Goal: Find specific page/section: Find specific page/section

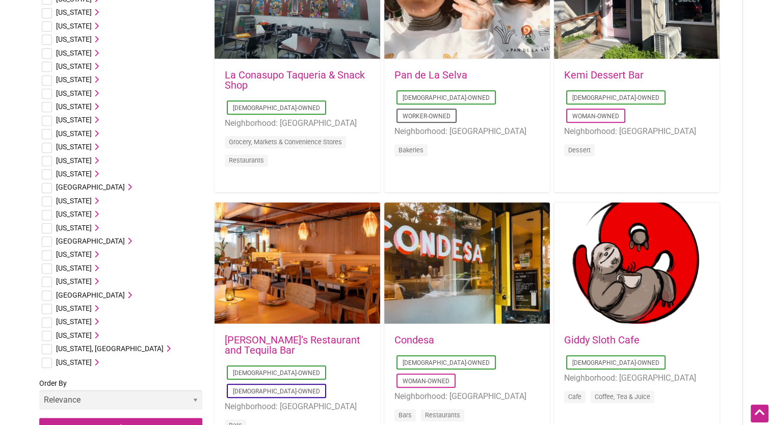
scroll to position [459, 0]
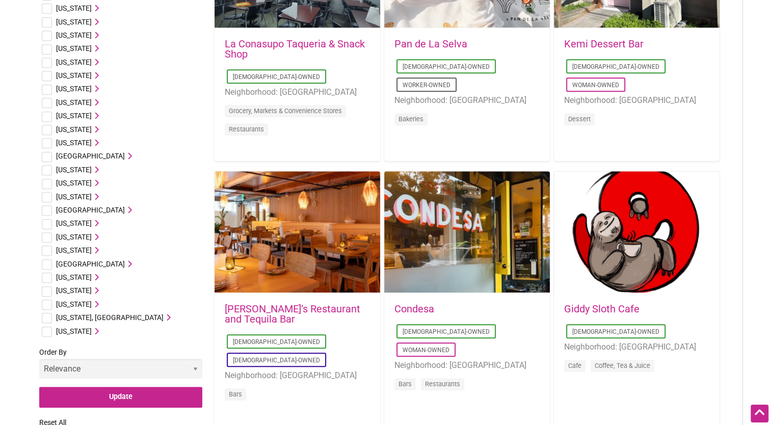
click at [84, 301] on span "Washington" at bounding box center [74, 304] width 36 height 8
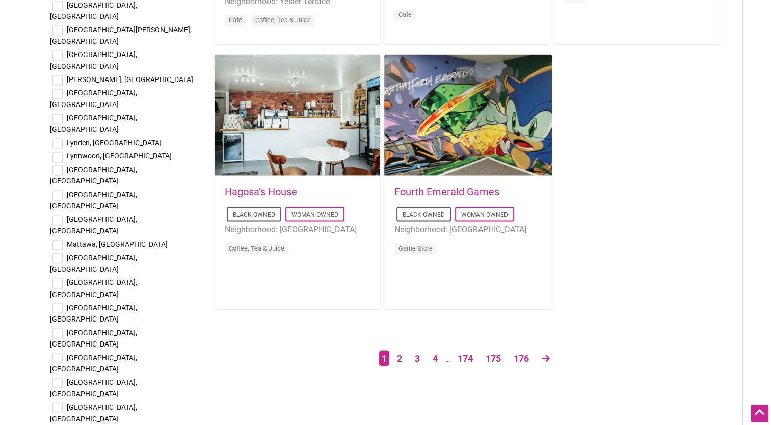
scroll to position [1826, 0]
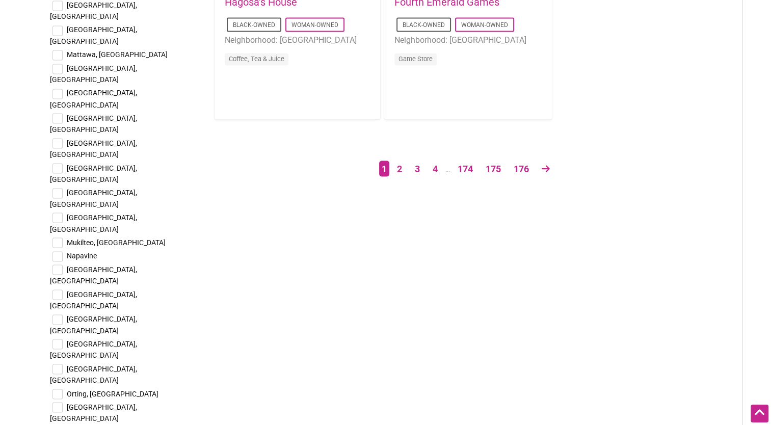
checkbox input "true"
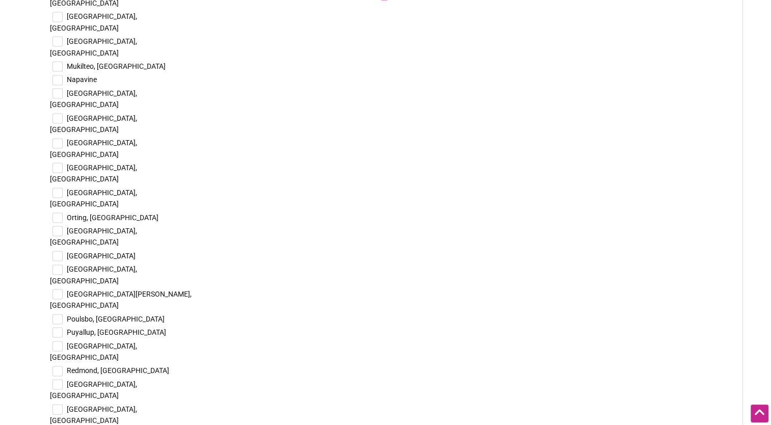
scroll to position [2019, 0]
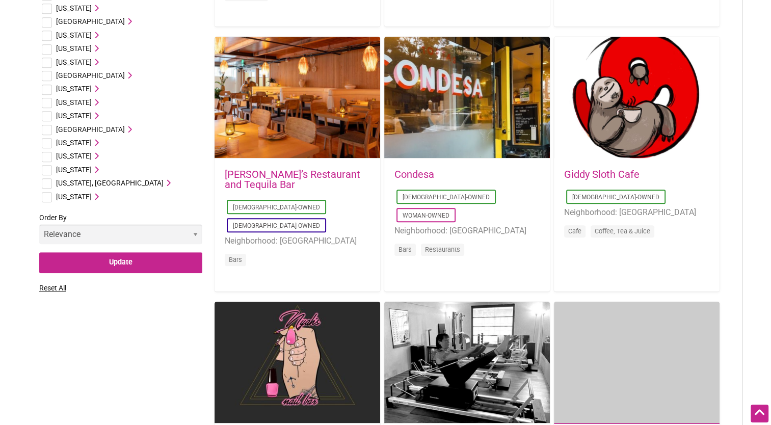
scroll to position [480, 0]
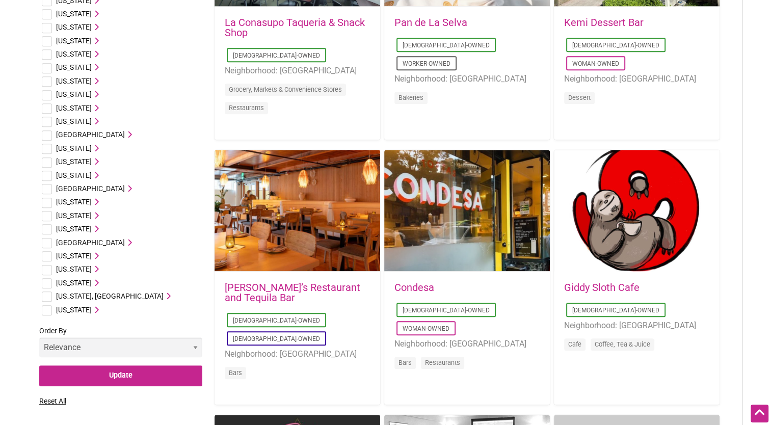
click at [45, 282] on input "checkbox" at bounding box center [47, 283] width 10 height 10
checkbox input "true"
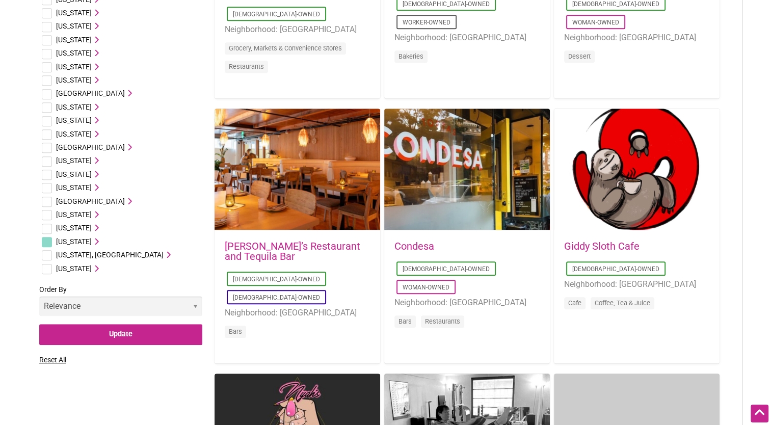
scroll to position [521, 0]
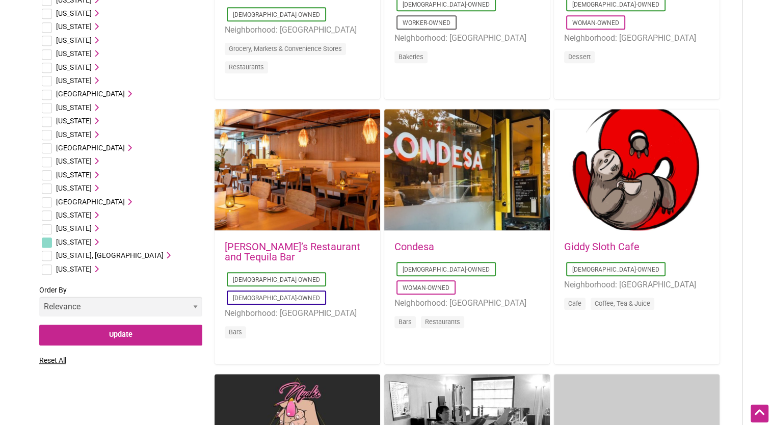
click at [98, 244] on icon at bounding box center [95, 242] width 7 height 7
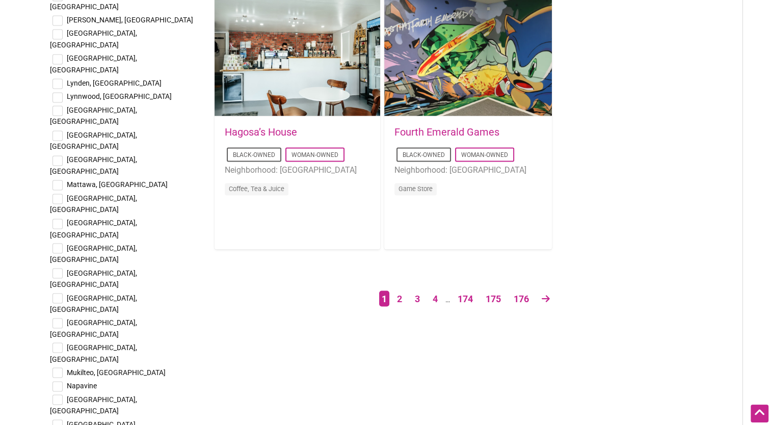
scroll to position [1858, 0]
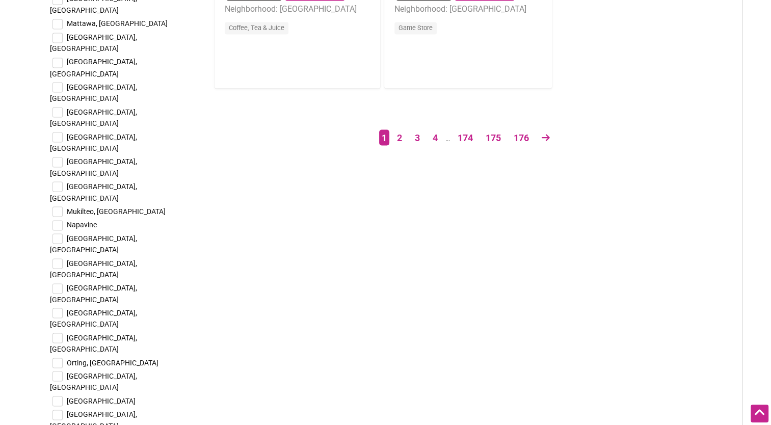
checkbox input "true"
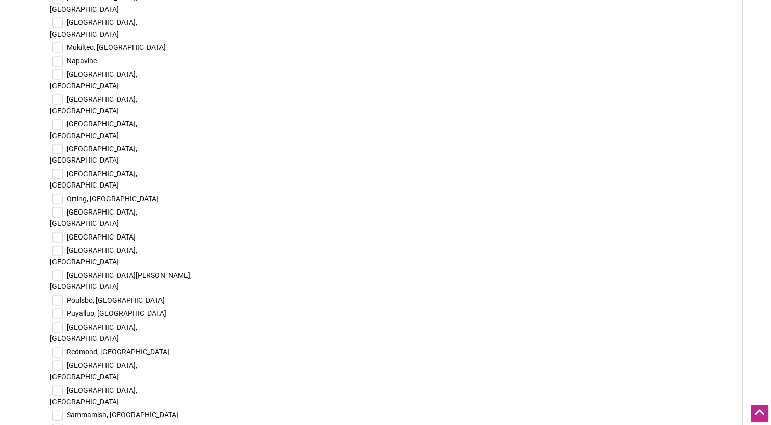
scroll to position [2021, 0]
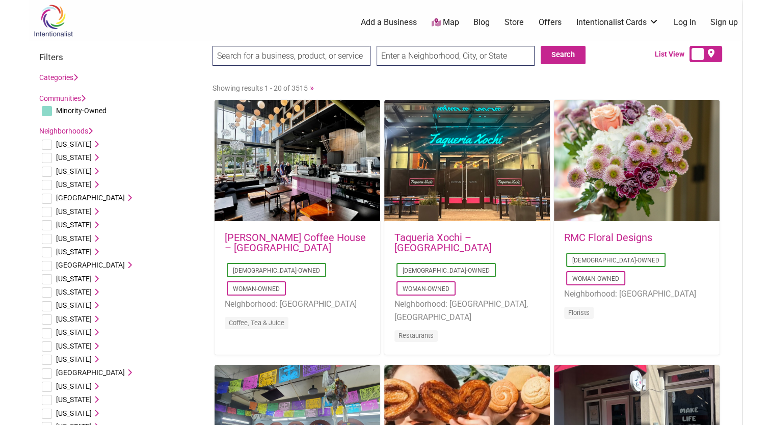
click at [445, 20] on link "Map" at bounding box center [445, 23] width 28 height 12
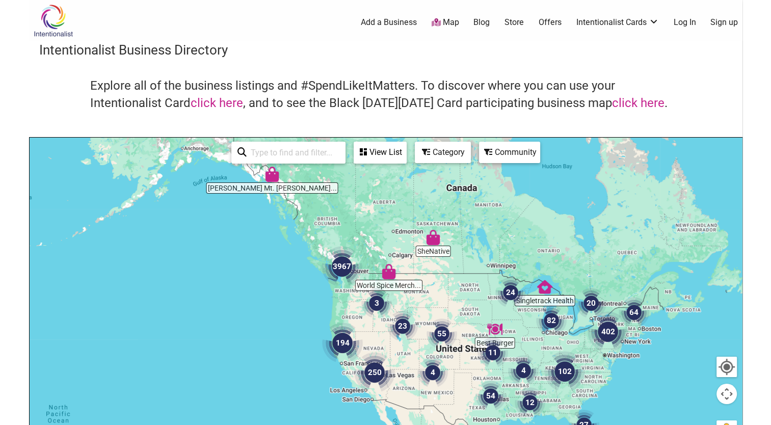
click at [349, 287] on div at bounding box center [386, 336] width 713 height 397
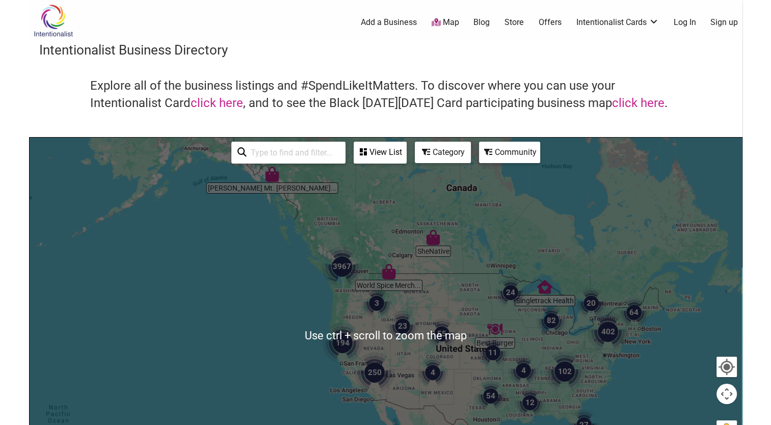
click at [355, 306] on div at bounding box center [386, 336] width 713 height 397
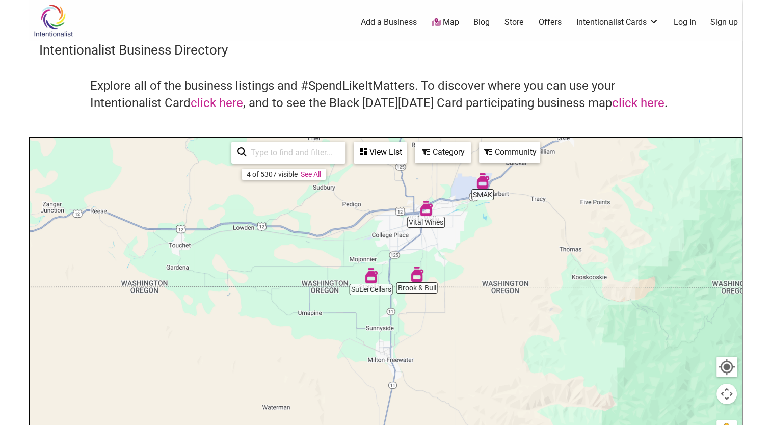
drag, startPoint x: 428, startPoint y: 296, endPoint x: 451, endPoint y: 248, distance: 52.9
click at [451, 248] on div at bounding box center [386, 336] width 713 height 397
click at [417, 284] on div at bounding box center [386, 336] width 713 height 397
click at [367, 278] on img "SuLei Cellars" at bounding box center [371, 275] width 15 height 15
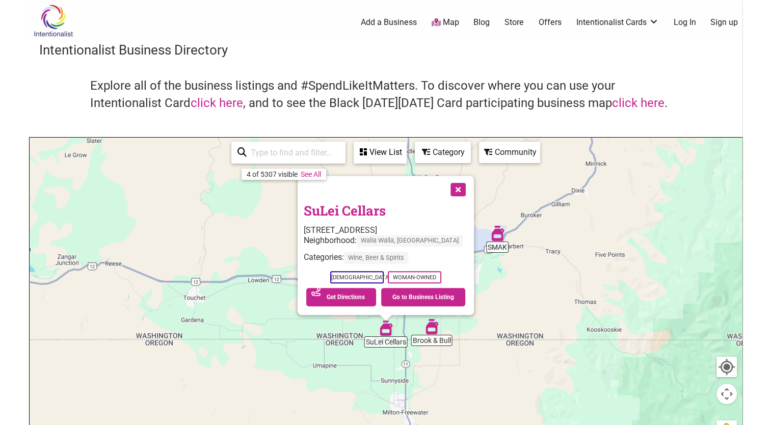
click at [430, 334] on img "Brook & Bull" at bounding box center [431, 326] width 15 height 15
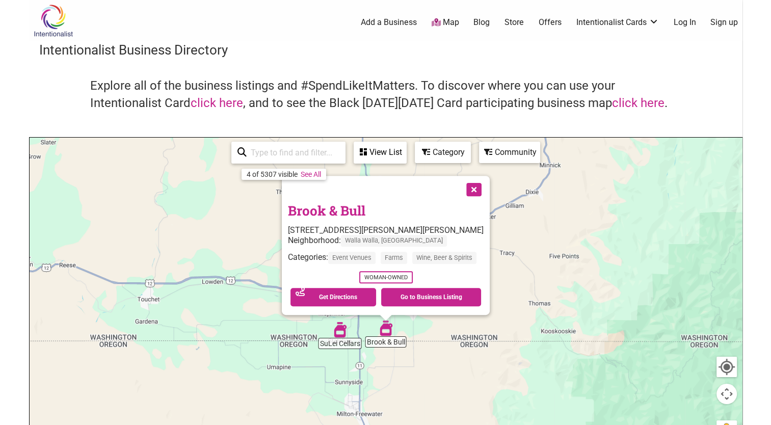
click at [514, 303] on div "To navigate, press the arrow keys. Brook & Bull [STREET_ADDRESS][PERSON_NAME] N…" at bounding box center [386, 336] width 713 height 397
click at [473, 191] on button "Close" at bounding box center [472, 188] width 25 height 25
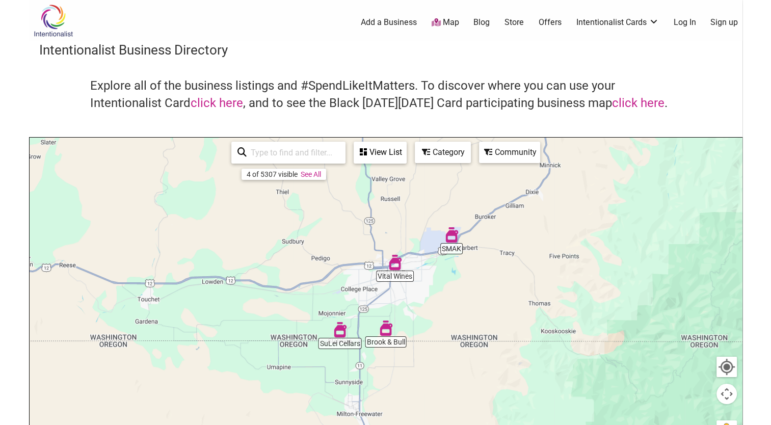
click at [399, 264] on img "Vital Wines" at bounding box center [395, 262] width 15 height 15
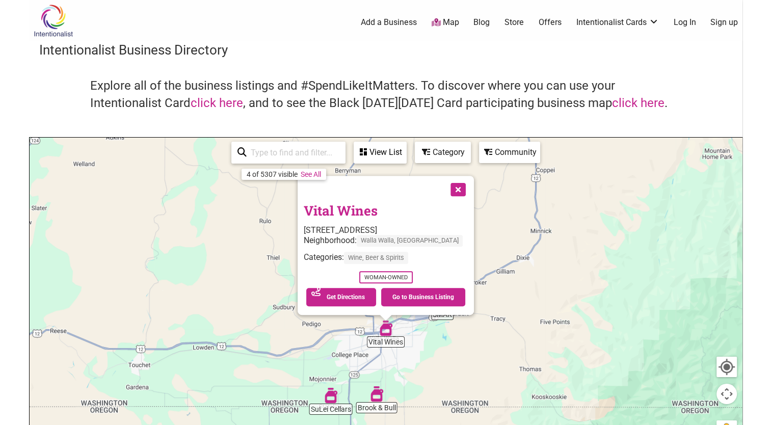
click at [450, 195] on button "Close" at bounding box center [457, 188] width 25 height 25
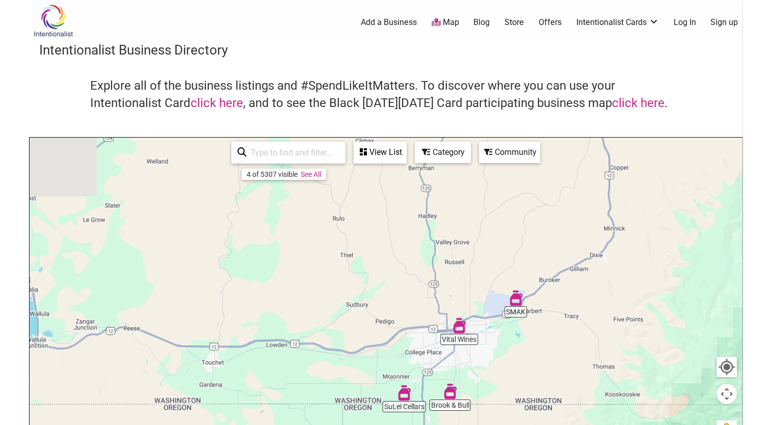
drag, startPoint x: 235, startPoint y: 299, endPoint x: 387, endPoint y: 293, distance: 152.1
click at [387, 293] on div "To navigate, press the arrow keys." at bounding box center [386, 336] width 713 height 397
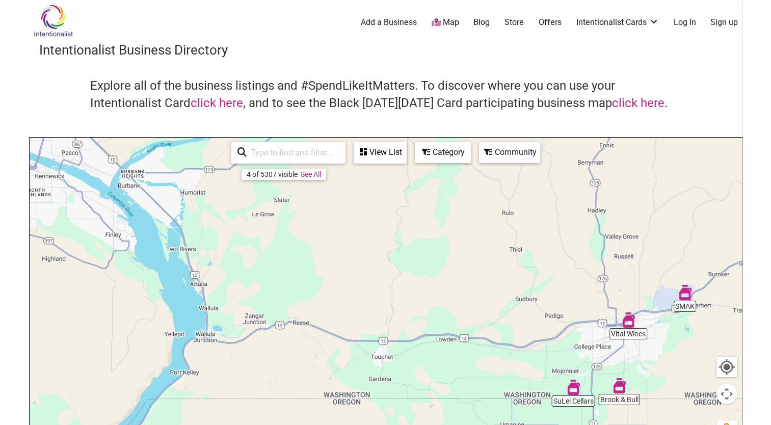
drag, startPoint x: 314, startPoint y: 307, endPoint x: 425, endPoint y: 306, distance: 110.7
click at [425, 306] on div "To navigate, press the arrow keys." at bounding box center [386, 336] width 713 height 397
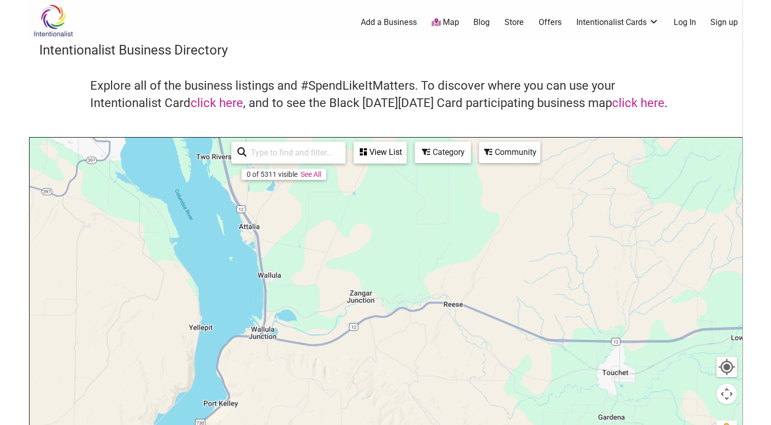
drag, startPoint x: 272, startPoint y: 318, endPoint x: 396, endPoint y: 296, distance: 125.8
click at [396, 296] on div "To navigate, press the arrow keys." at bounding box center [386, 336] width 713 height 397
